Goal: Navigation & Orientation: Find specific page/section

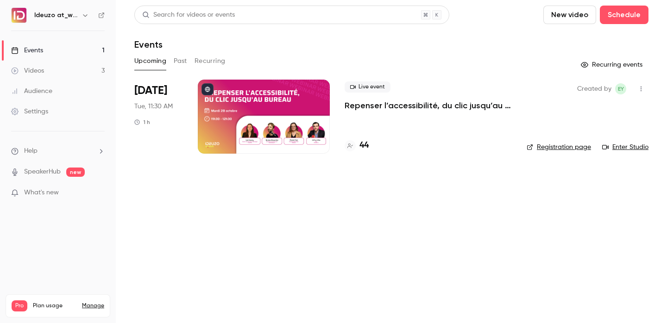
click at [68, 65] on link "Videos 3" at bounding box center [58, 71] width 116 height 20
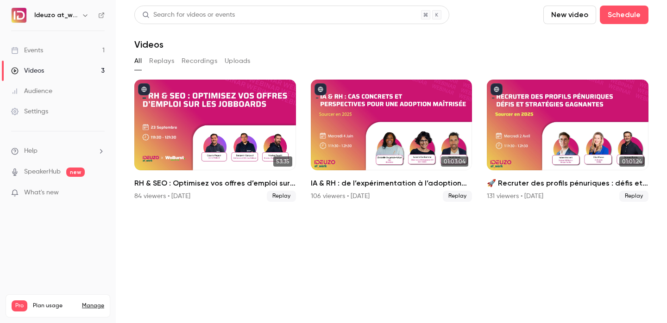
click at [63, 54] on link "Events 1" at bounding box center [58, 50] width 116 height 20
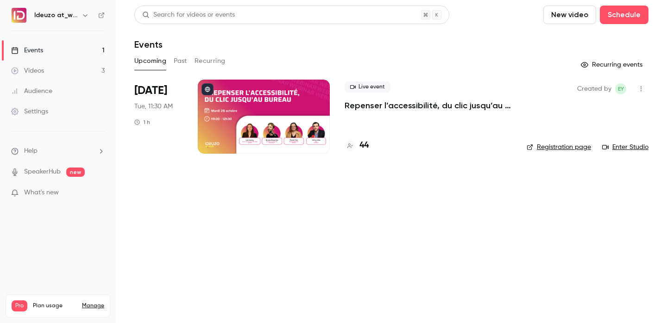
click at [61, 64] on link "Videos 3" at bounding box center [58, 71] width 116 height 20
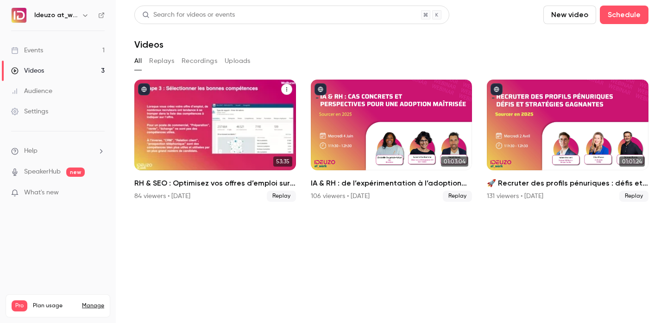
click at [190, 182] on h2 "RH & SEO : Optimisez vos offres d’emploi sur les jobboards" at bounding box center [215, 183] width 162 height 11
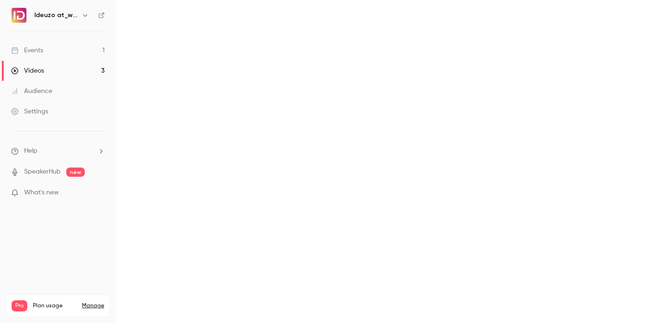
click at [190, 182] on main at bounding box center [391, 161] width 551 height 323
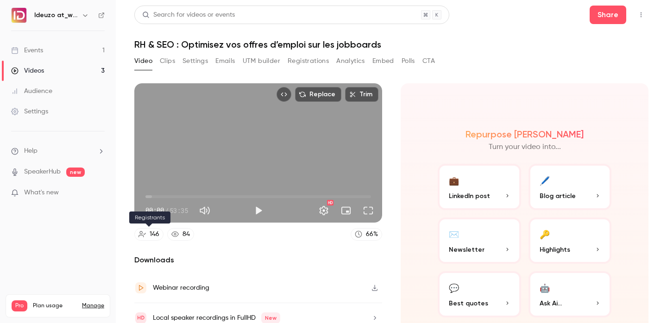
click at [154, 234] on div "146" at bounding box center [155, 235] width 10 height 10
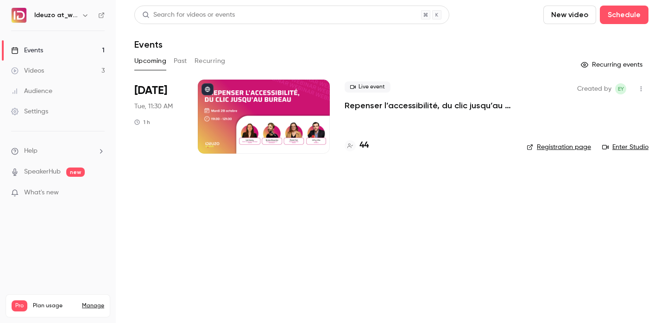
click at [329, 121] on div at bounding box center [264, 117] width 132 height 74
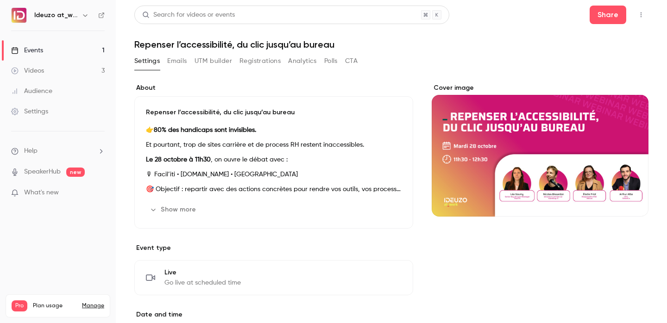
click at [184, 61] on button "Emails" at bounding box center [176, 61] width 19 height 15
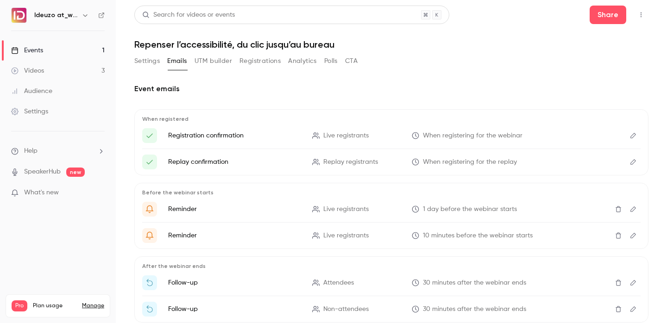
scroll to position [53, 0]
